Goal: Transaction & Acquisition: Purchase product/service

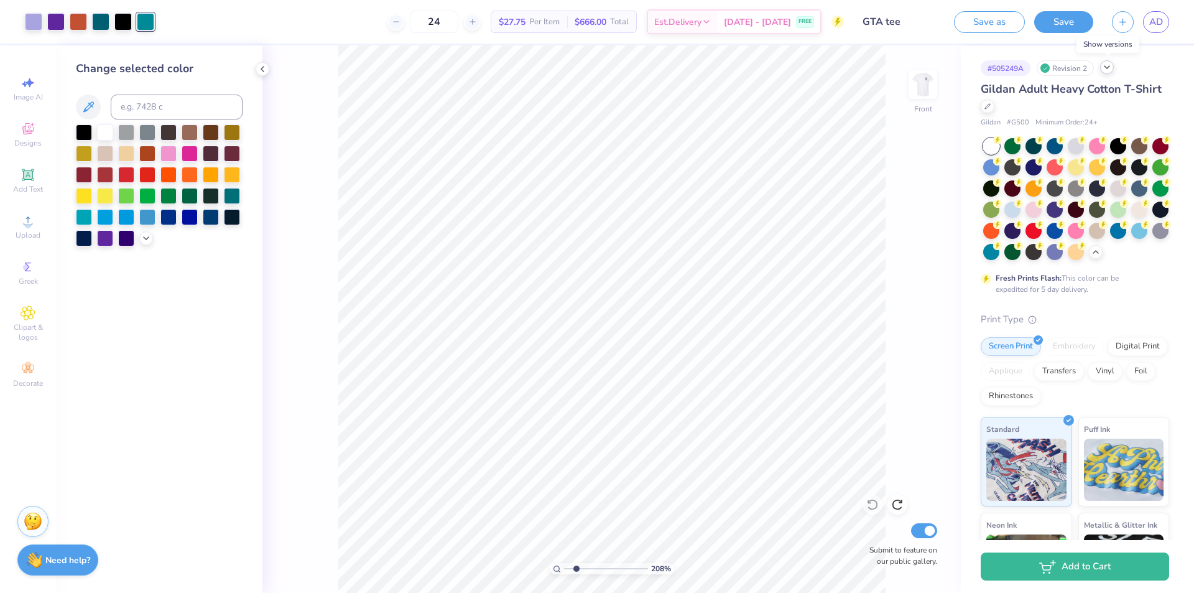
click at [1109, 71] on icon at bounding box center [1107, 67] width 10 height 10
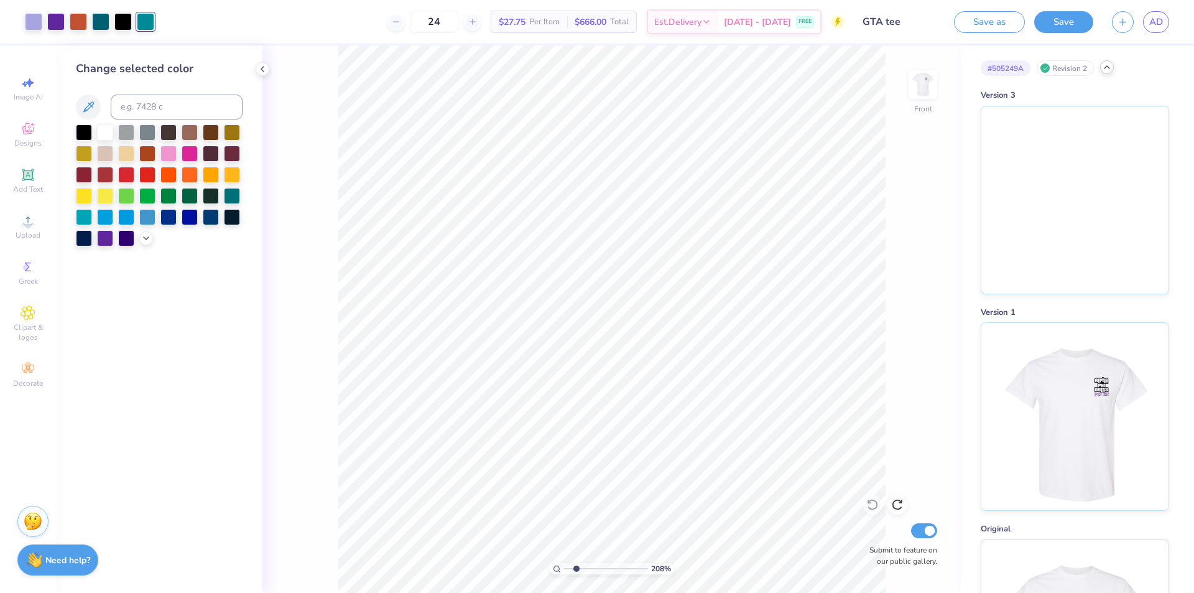
click at [1109, 71] on icon at bounding box center [1107, 67] width 10 height 10
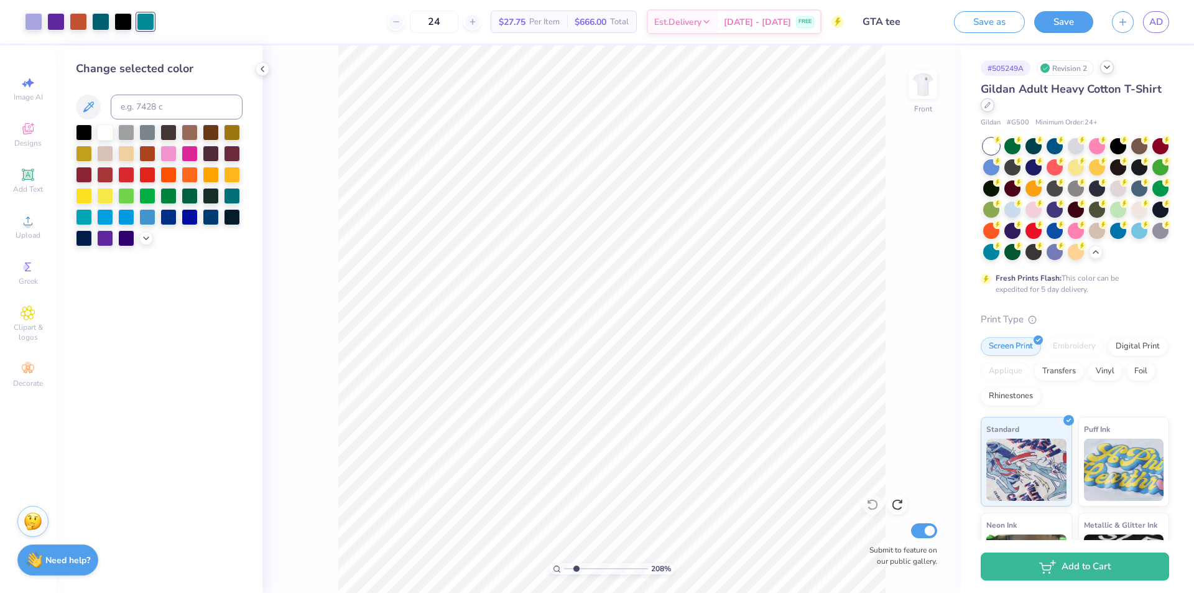
click at [994, 111] on div at bounding box center [988, 105] width 14 height 14
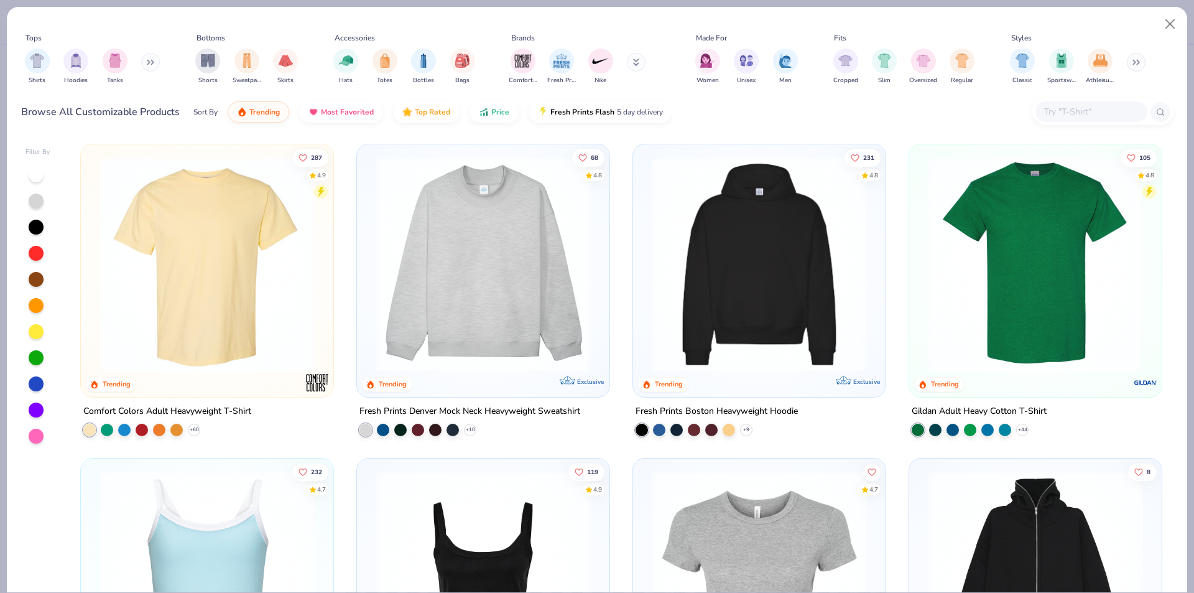
click at [1075, 116] on input "text" at bounding box center [1091, 111] width 96 height 14
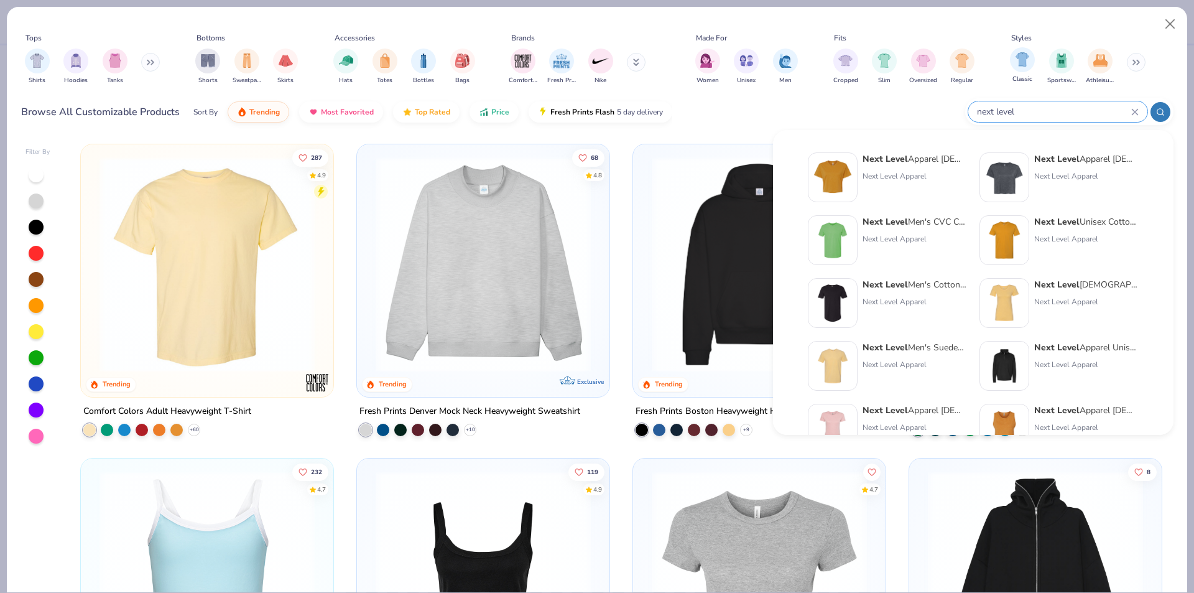
type input "next level"
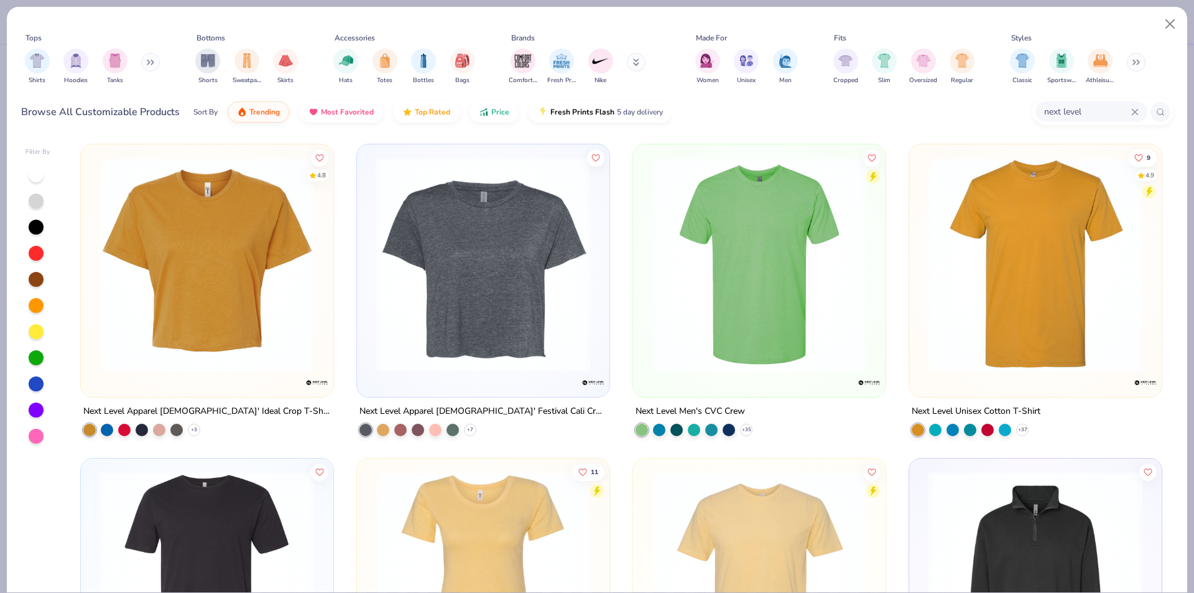
click at [1031, 303] on img at bounding box center [1036, 264] width 228 height 215
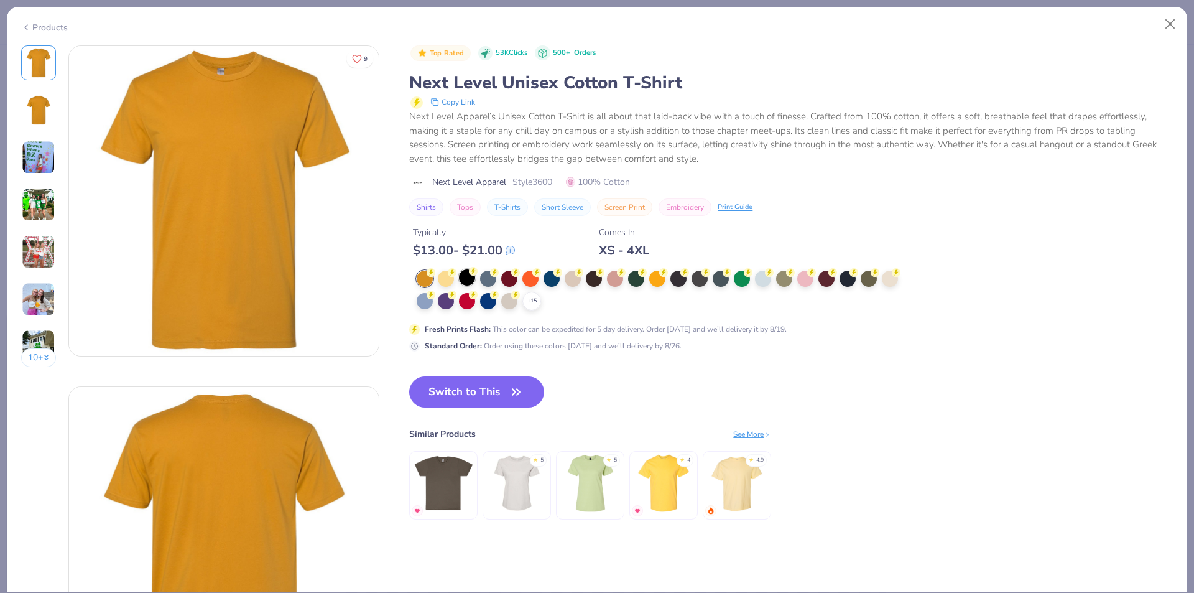
click at [472, 277] on div at bounding box center [467, 277] width 16 height 16
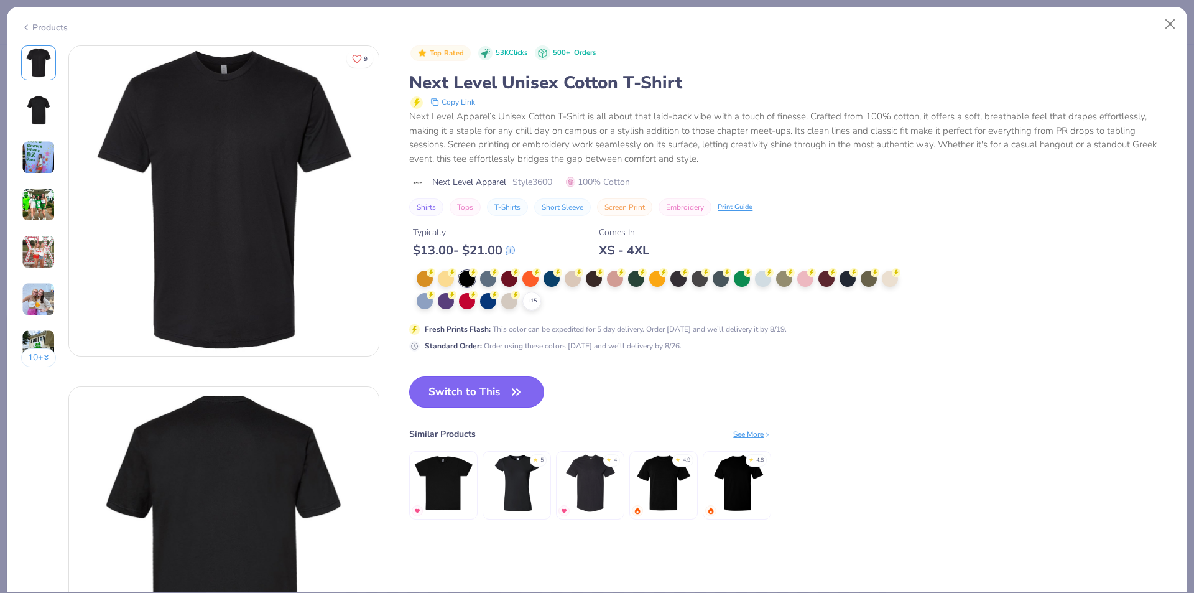
click at [470, 389] on button "Switch to This" at bounding box center [476, 391] width 135 height 31
click at [474, 390] on button "Switch to This" at bounding box center [476, 391] width 135 height 31
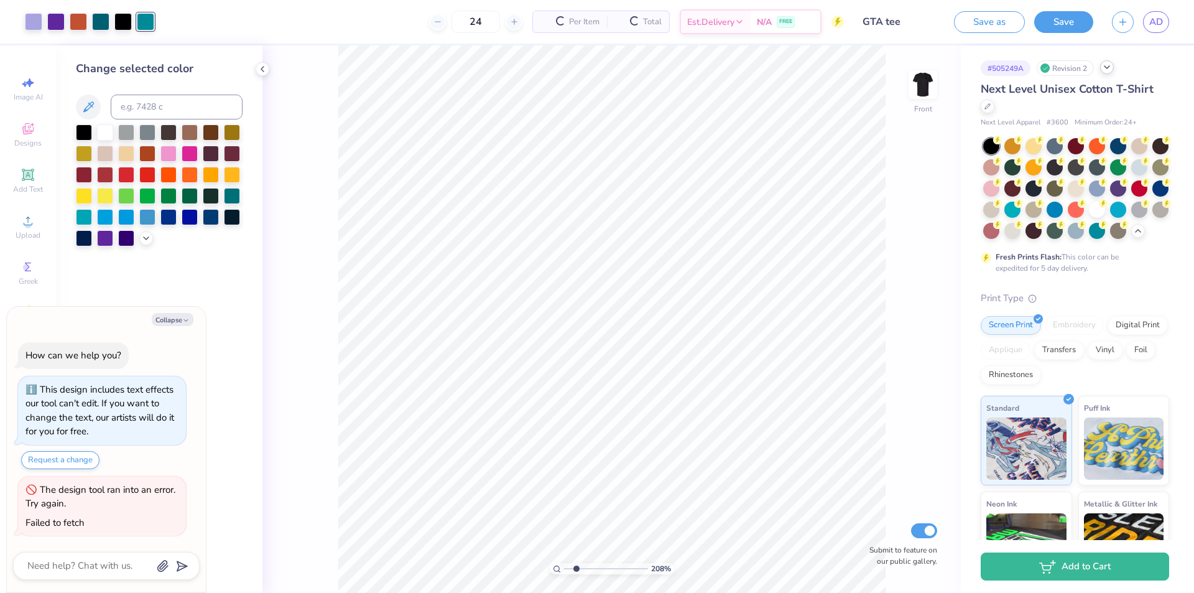
type textarea "x"
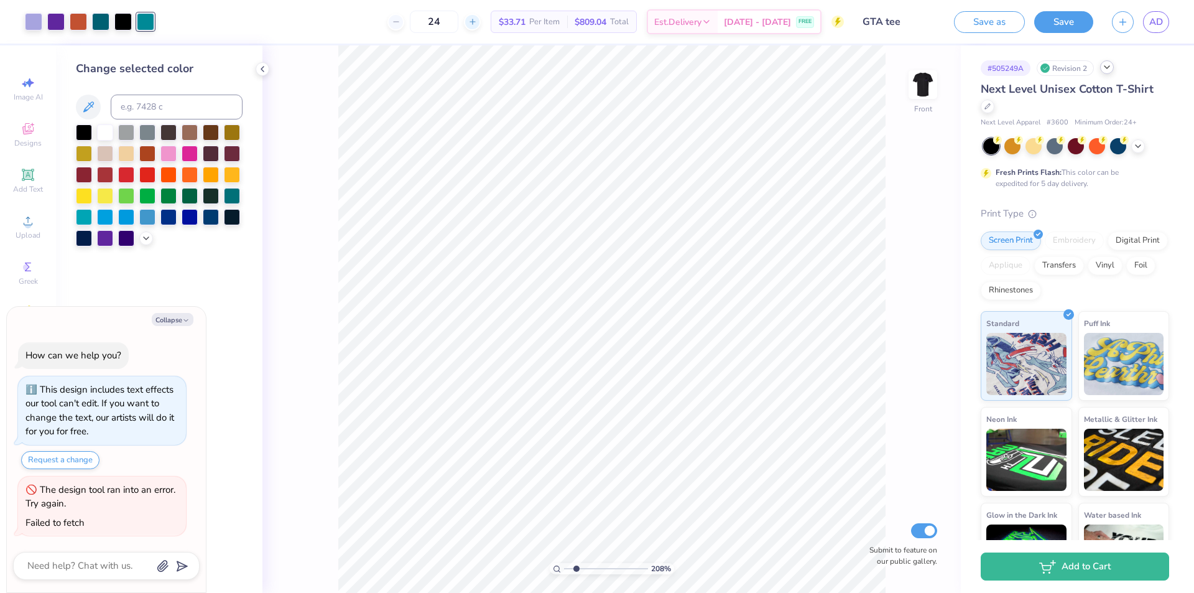
click at [477, 25] on div at bounding box center [472, 22] width 17 height 17
click at [477, 21] on icon at bounding box center [472, 21] width 9 height 9
click at [404, 26] on div at bounding box center [395, 22] width 17 height 17
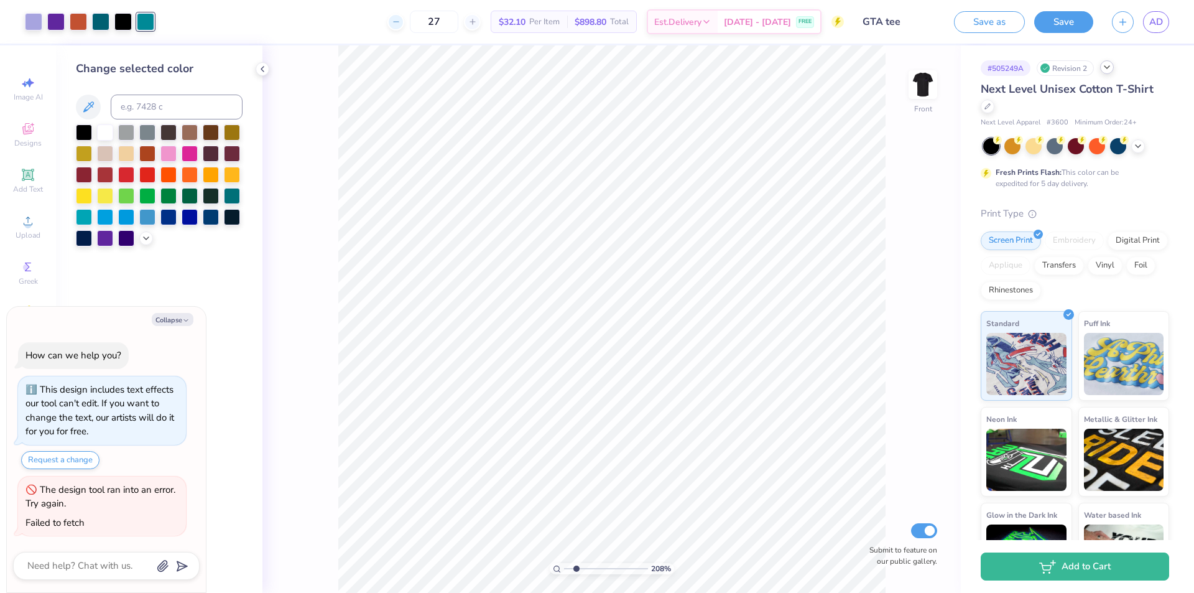
click at [400, 25] on icon at bounding box center [396, 21] width 9 height 9
type input "24"
click at [374, 30] on div "24 Per Item Total Est. Delivery N/A FREE" at bounding box center [504, 22] width 680 height 44
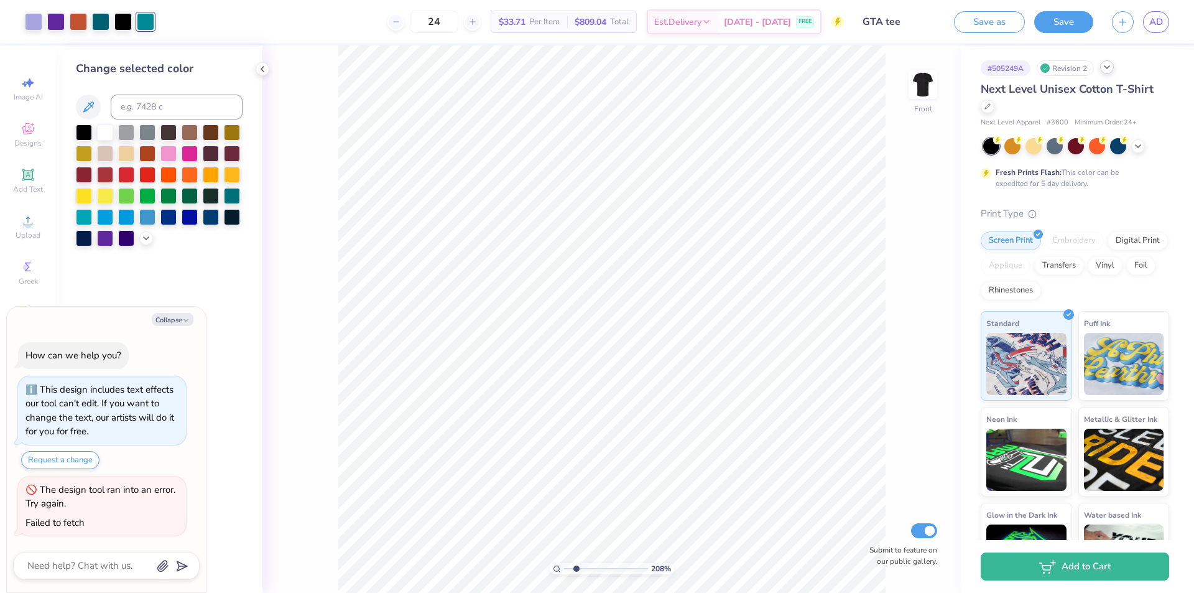
type textarea "x"
